Goal: Transaction & Acquisition: Purchase product/service

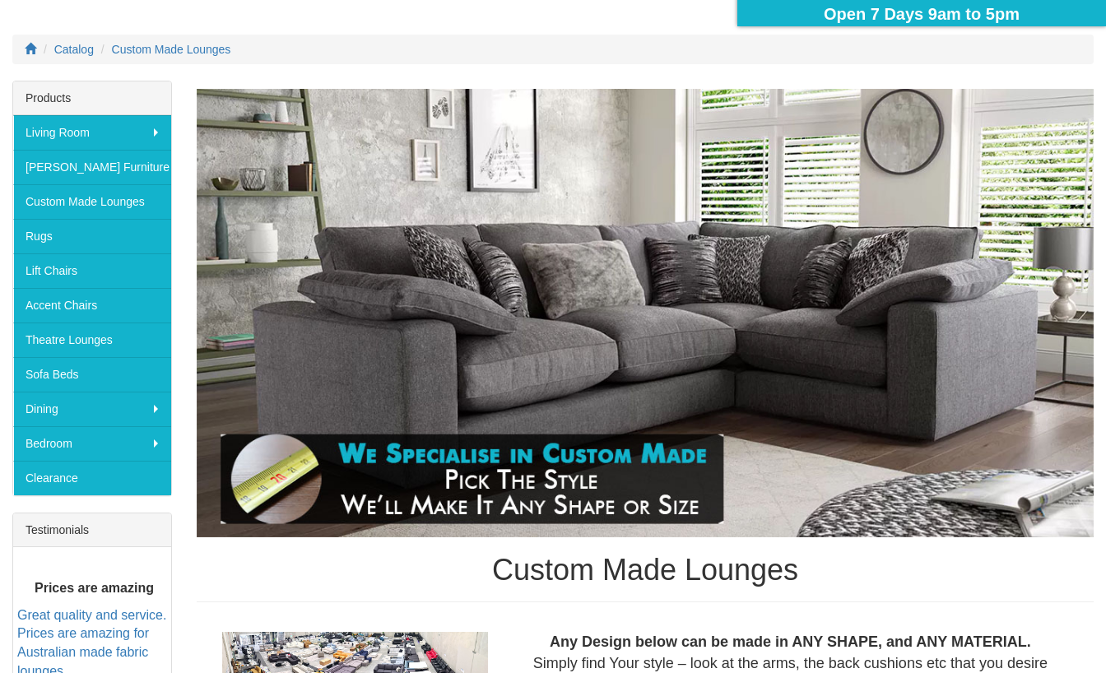
scroll to position [197, 0]
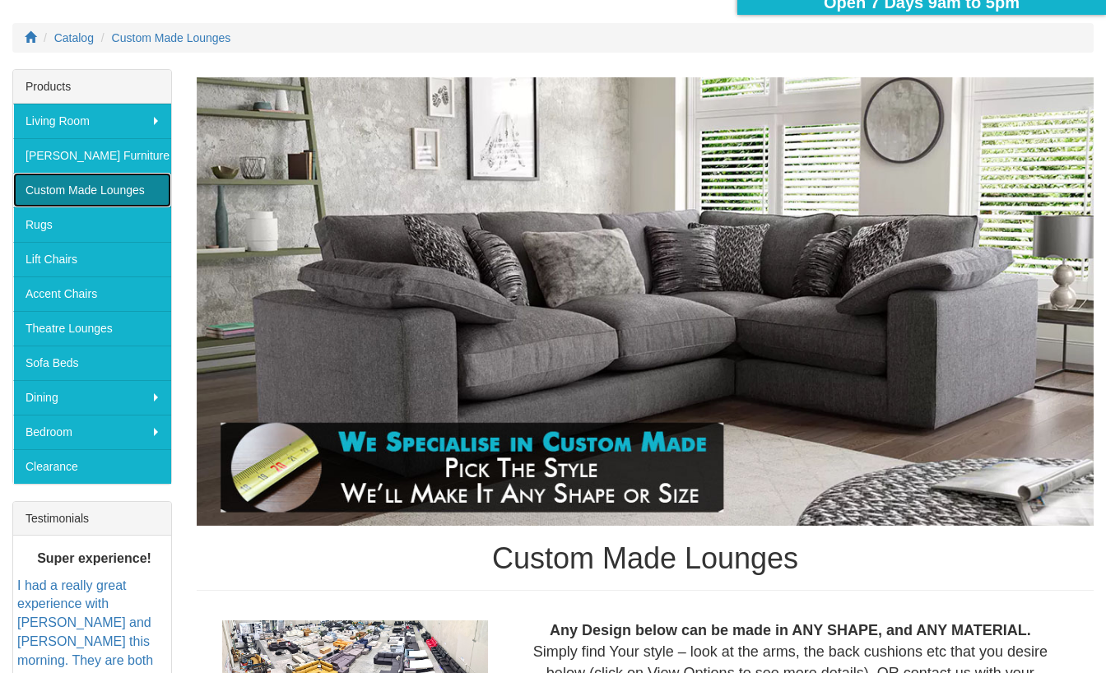
click at [131, 192] on link "Custom Made Lounges" at bounding box center [92, 190] width 158 height 35
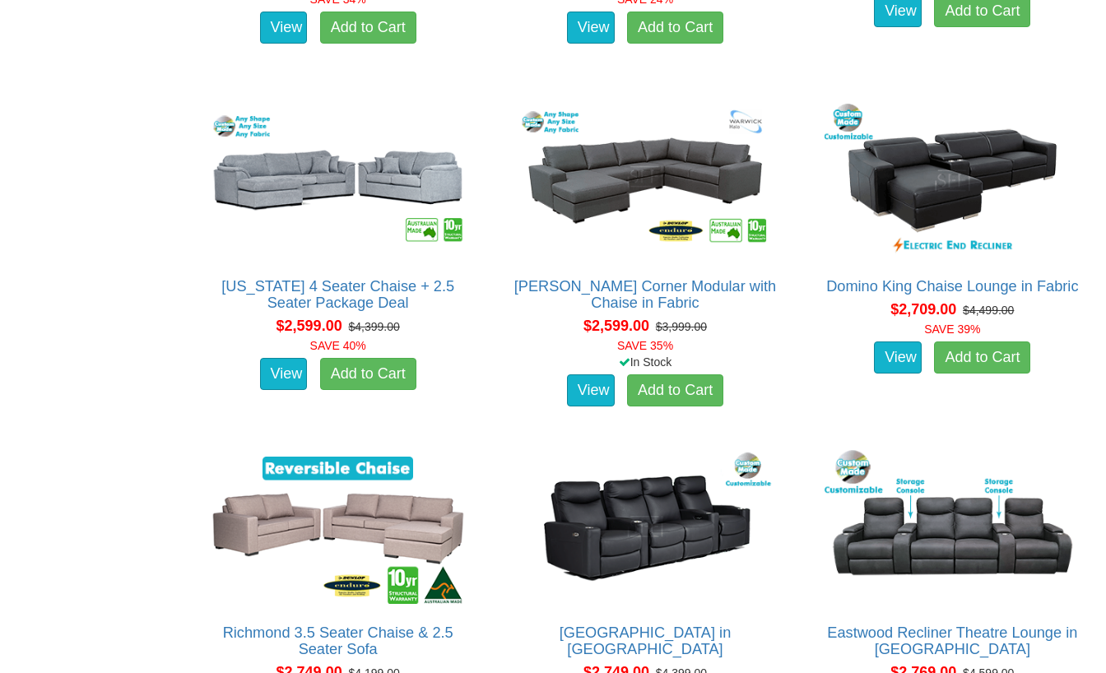
scroll to position [2370, 0]
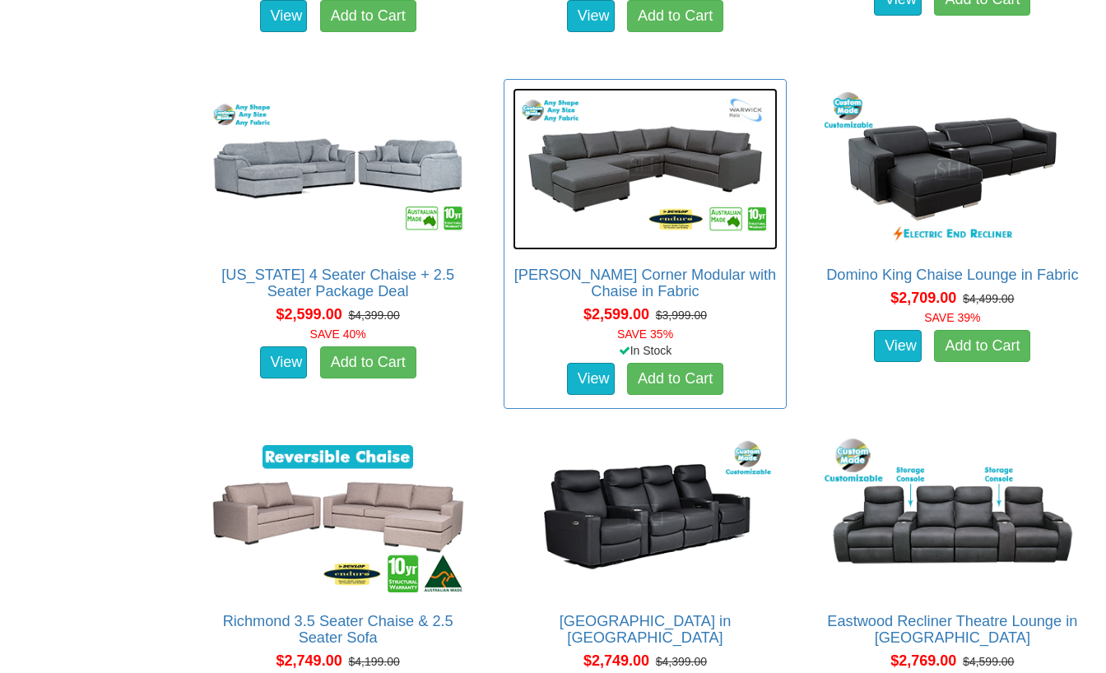
click at [634, 152] on img at bounding box center [645, 169] width 264 height 162
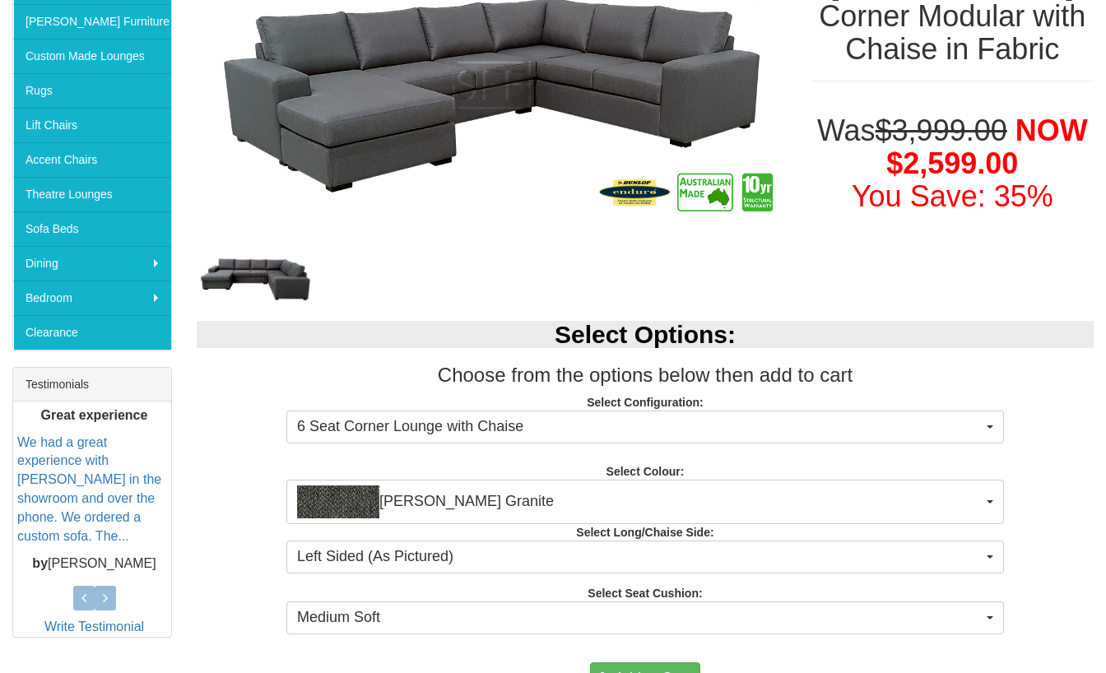
scroll to position [329, 0]
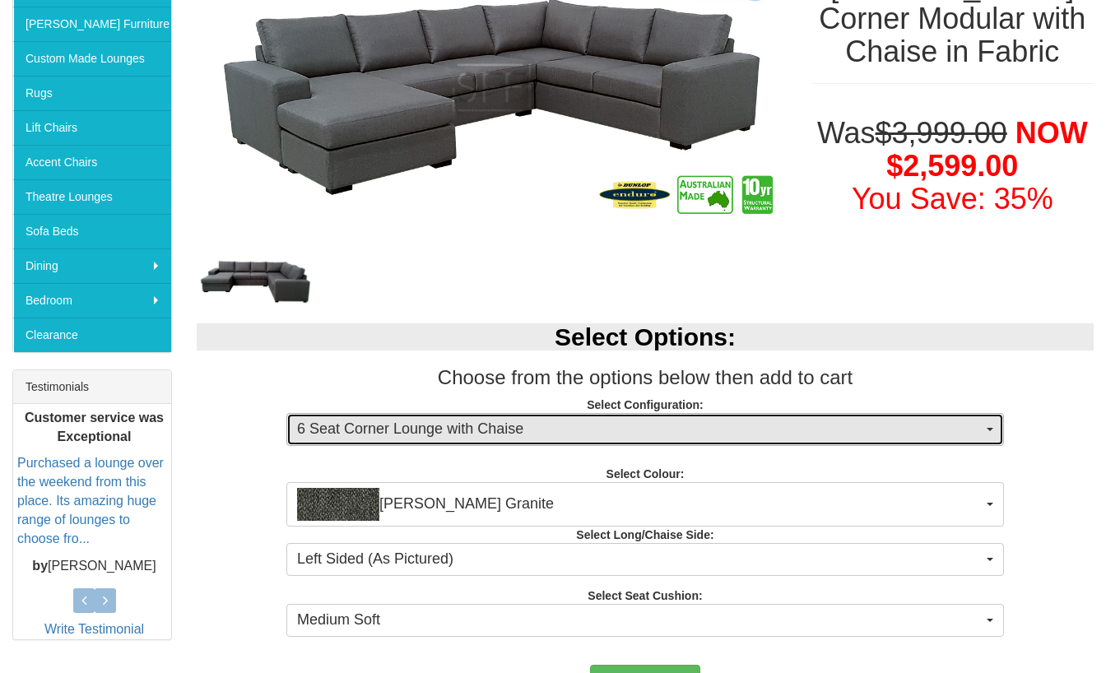
click at [987, 432] on button "6 Seat Corner Lounge with Chaise" at bounding box center [645, 429] width 718 height 33
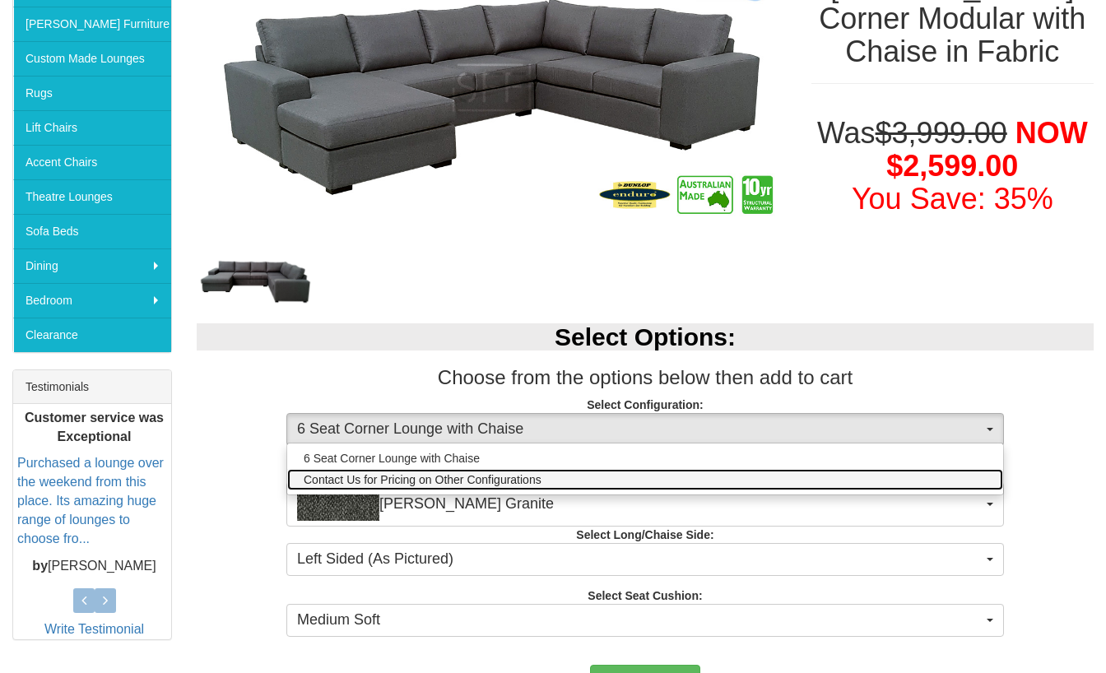
click at [934, 482] on link "Contact Us for Pricing on Other Configurations" at bounding box center [645, 479] width 716 height 21
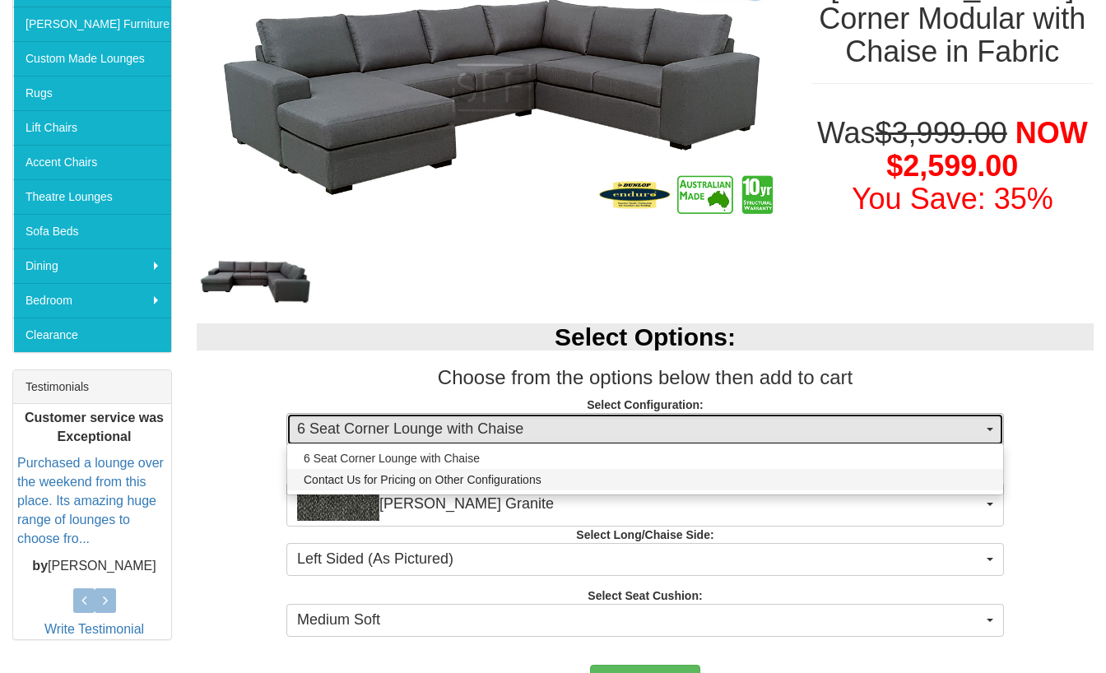
select select "1628"
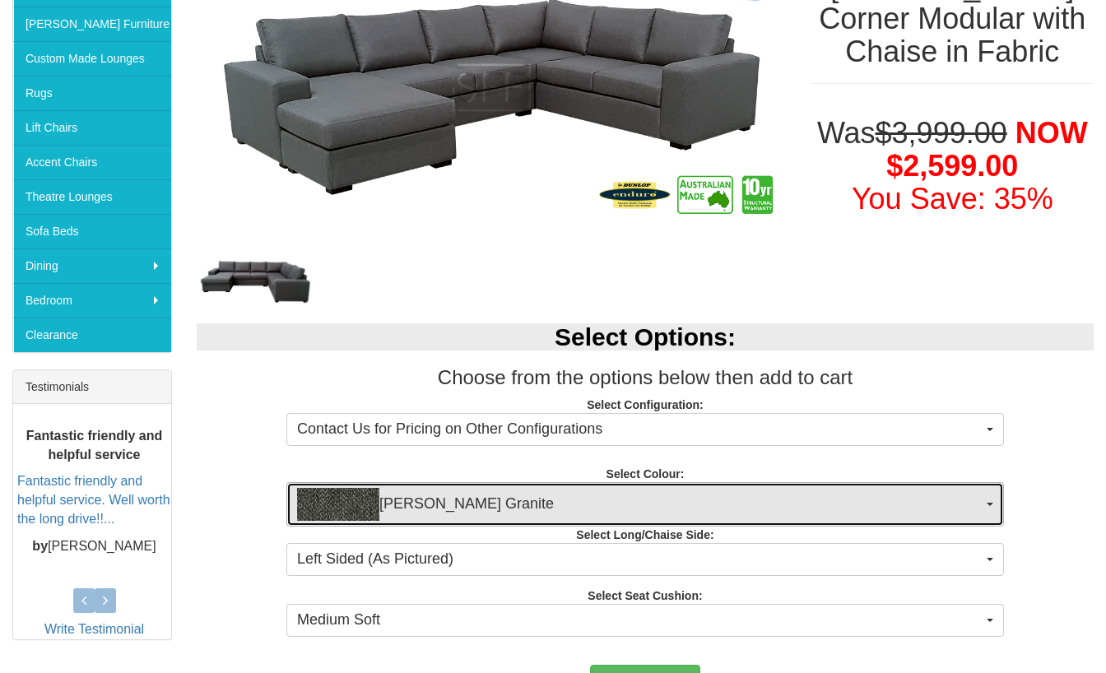
click at [996, 503] on button "Oden Granite" at bounding box center [645, 504] width 718 height 44
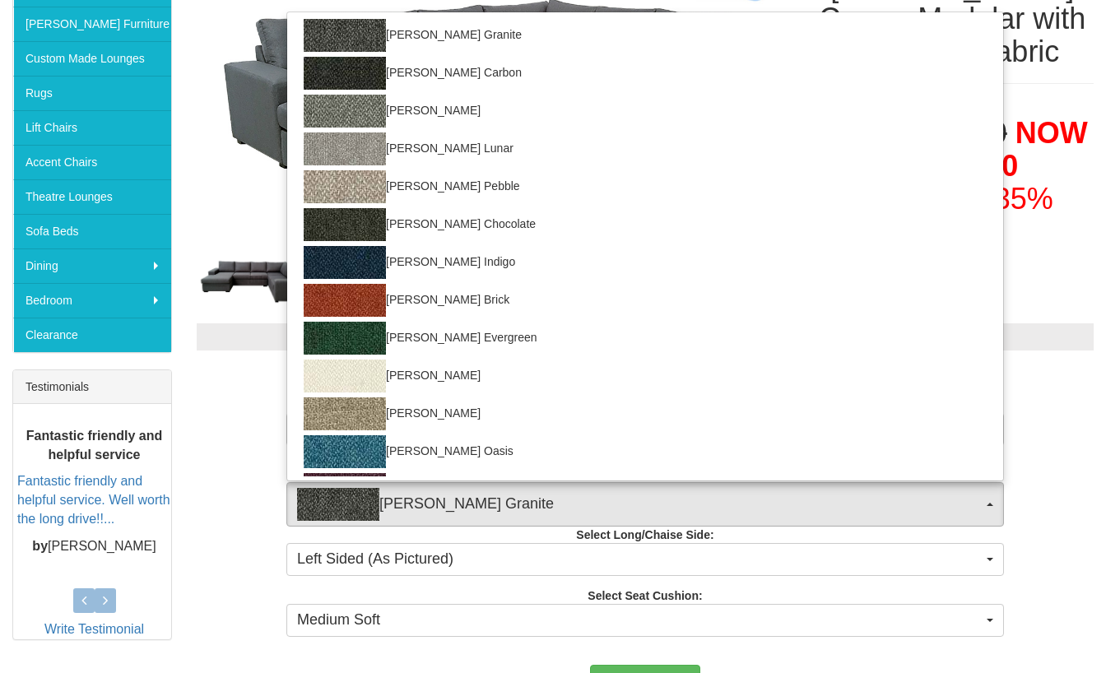
click at [1077, 441] on p "Select Configuration: Contact Us for Pricing on Other Configurations 6 Seat Cor…" at bounding box center [645, 419] width 897 height 44
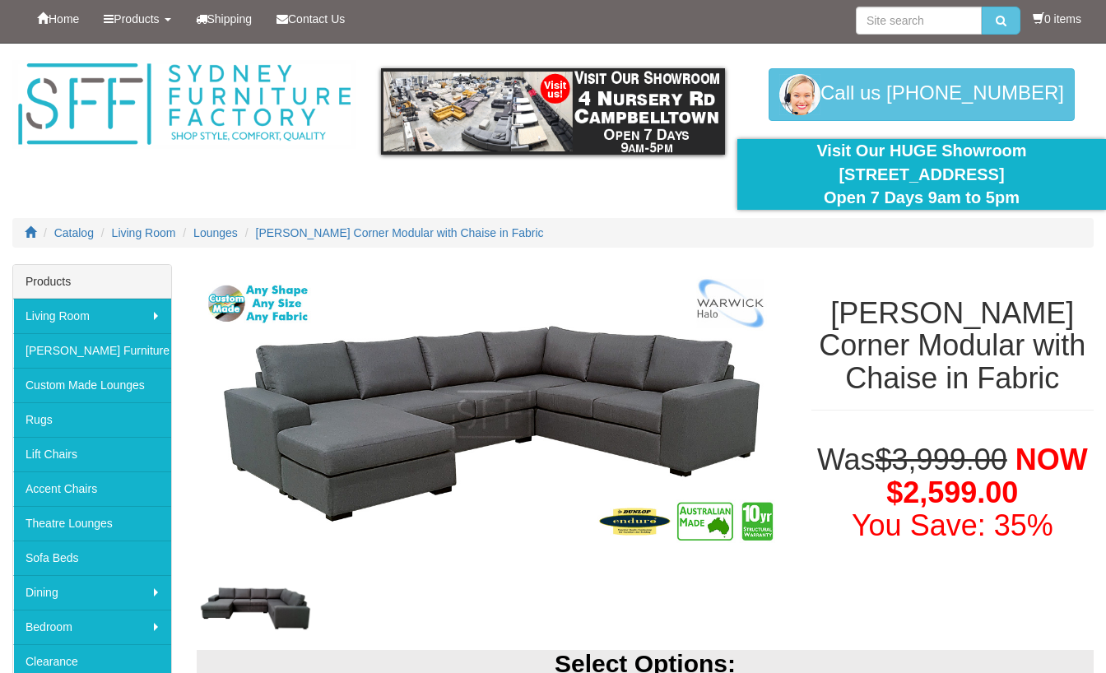
scroll to position [0, 0]
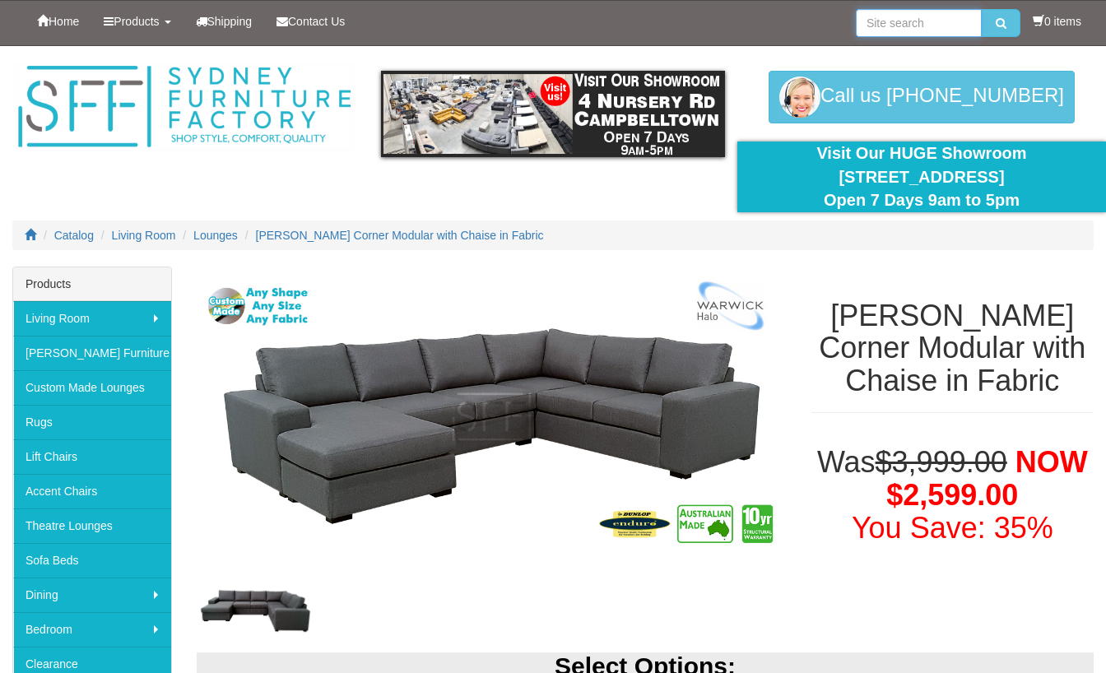
click at [889, 31] on input "search" at bounding box center [919, 23] width 126 height 28
type input "leather modular"
click at [982, 9] on button "submit" at bounding box center [1001, 23] width 39 height 28
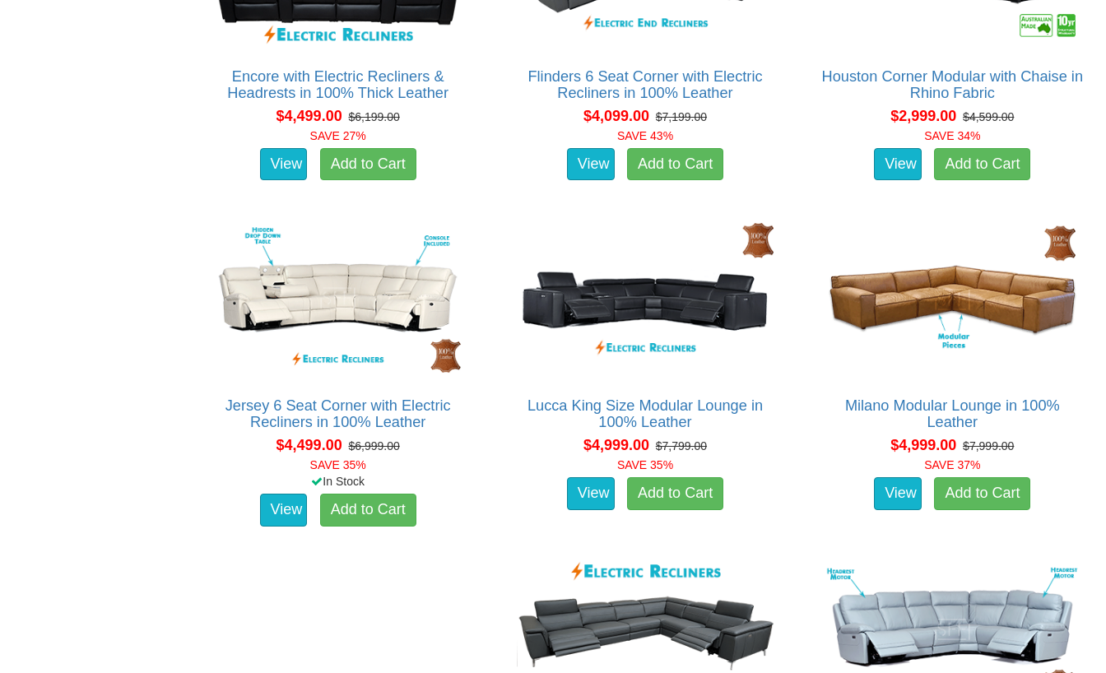
scroll to position [2238, 0]
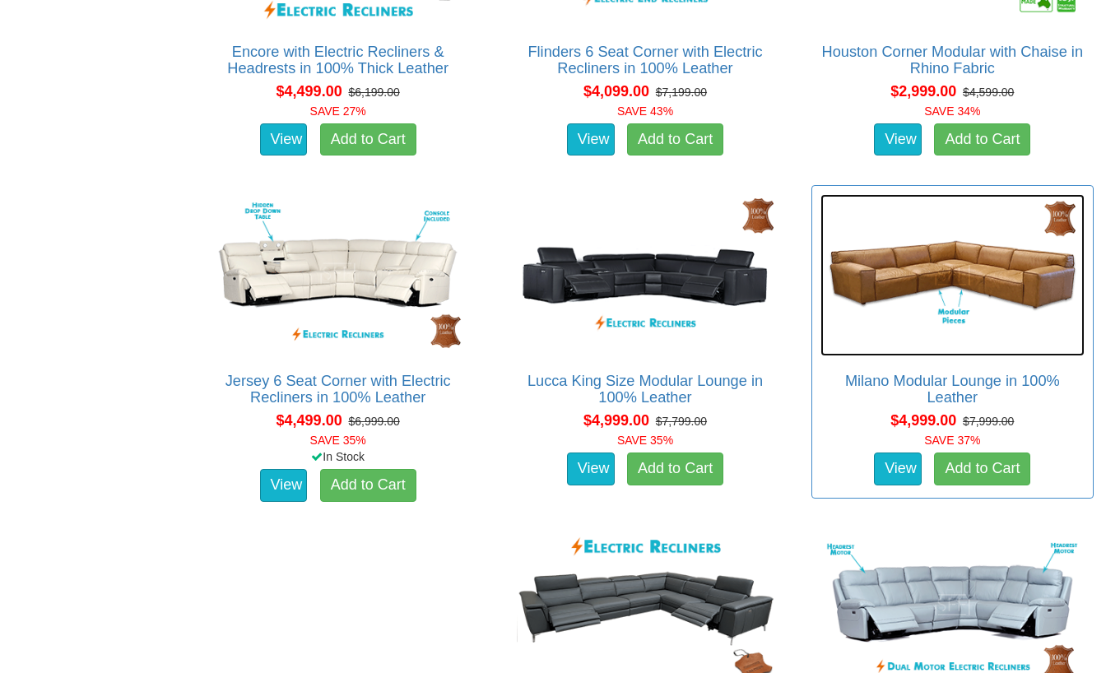
click at [1004, 265] on img at bounding box center [952, 275] width 264 height 162
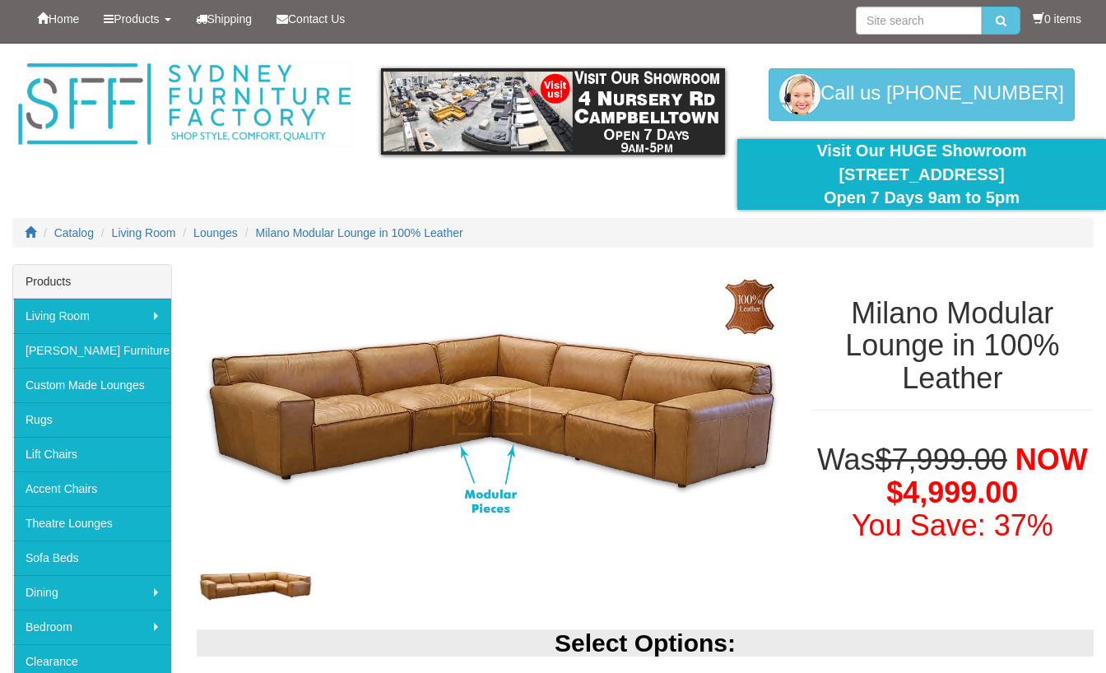
scroll to position [1, 0]
